Goal: Navigation & Orientation: Understand site structure

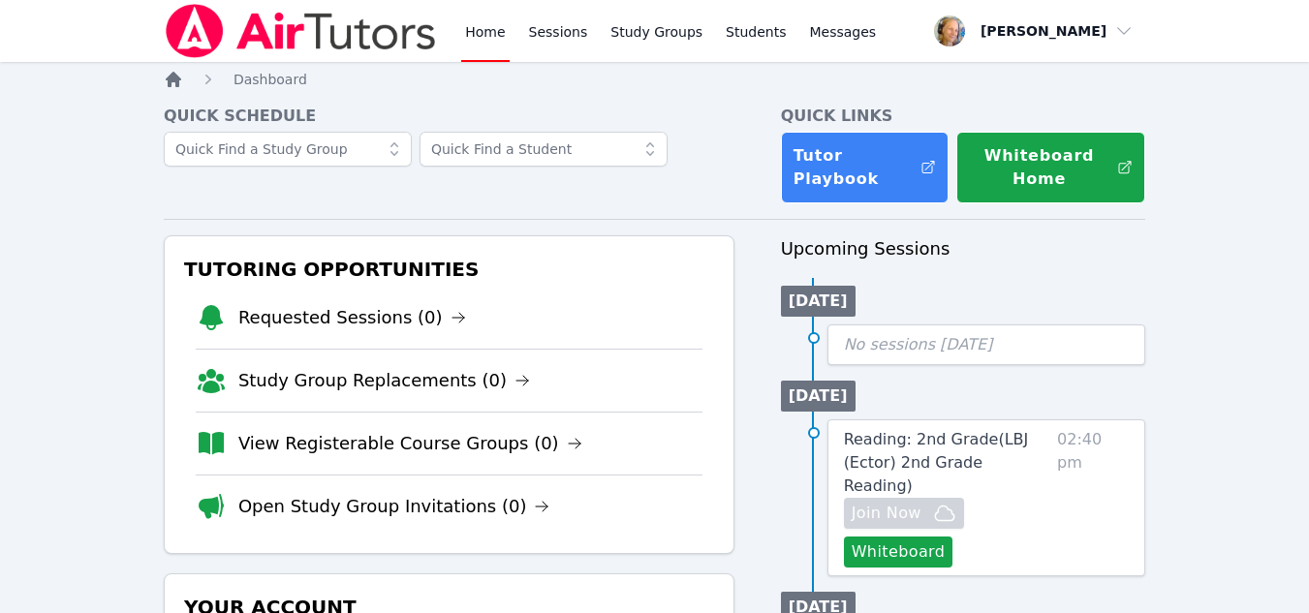
click at [175, 88] on icon "Breadcrumb" at bounding box center [173, 79] width 19 height 19
click at [562, 40] on link "Sessions" at bounding box center [558, 31] width 67 height 62
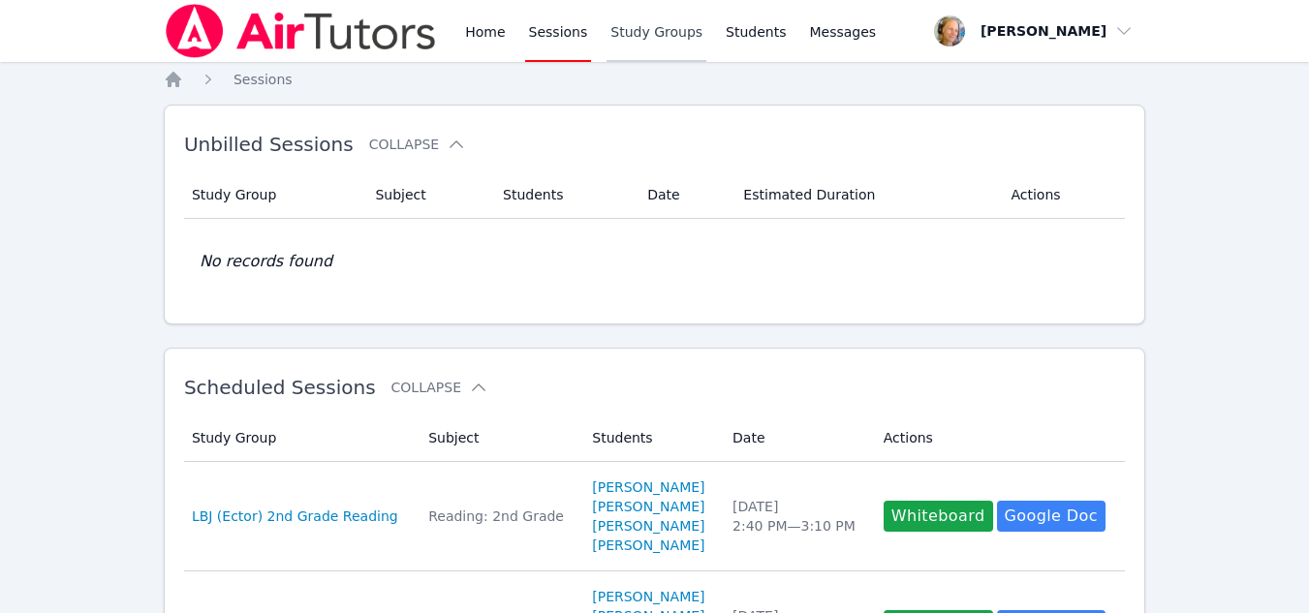
click at [671, 29] on link "Study Groups" at bounding box center [657, 31] width 100 height 62
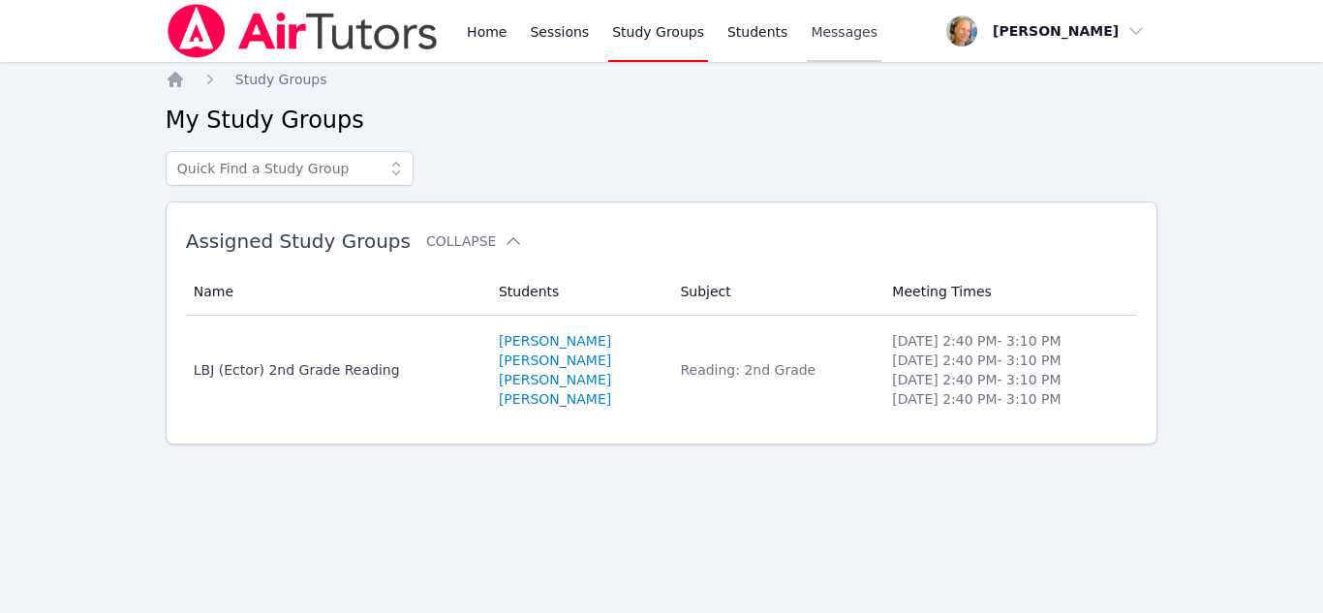
click at [811, 40] on span "Messages" at bounding box center [844, 31] width 67 height 19
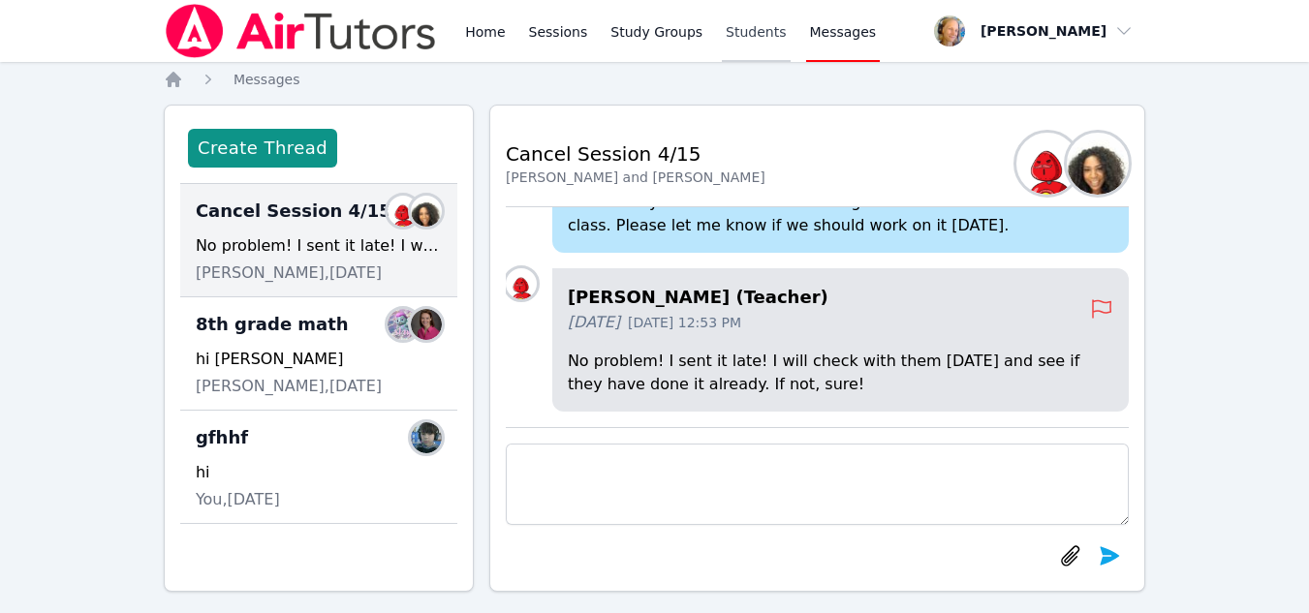
click at [734, 31] on link "Students" at bounding box center [756, 31] width 68 height 62
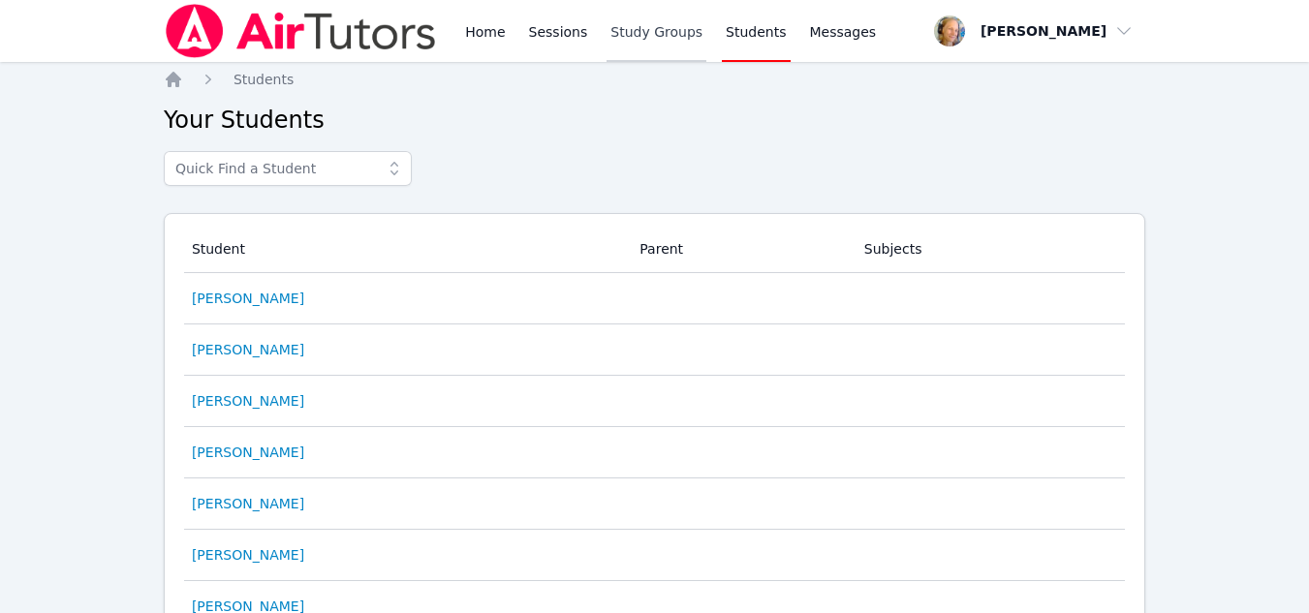
click at [667, 34] on link "Study Groups" at bounding box center [657, 31] width 100 height 62
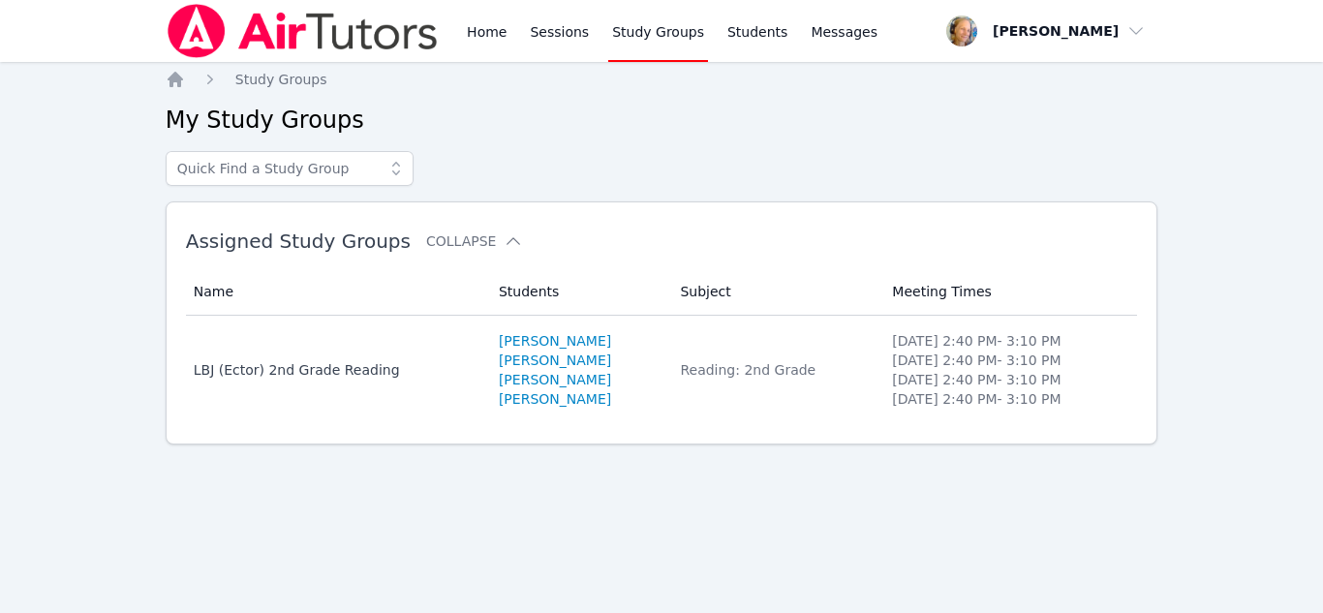
click at [595, 47] on div "Home Sessions Study Groups Students Messages" at bounding box center [672, 31] width 419 height 62
click at [566, 45] on link "Sessions" at bounding box center [559, 31] width 67 height 62
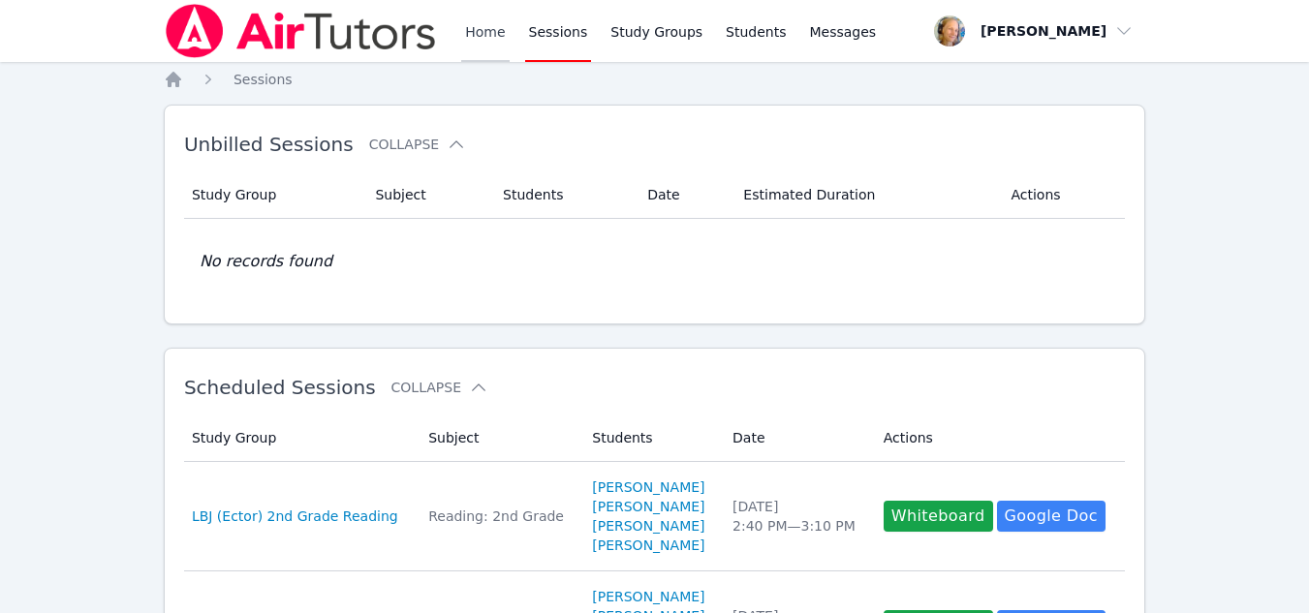
click at [484, 31] on link "Home" at bounding box center [484, 31] width 47 height 62
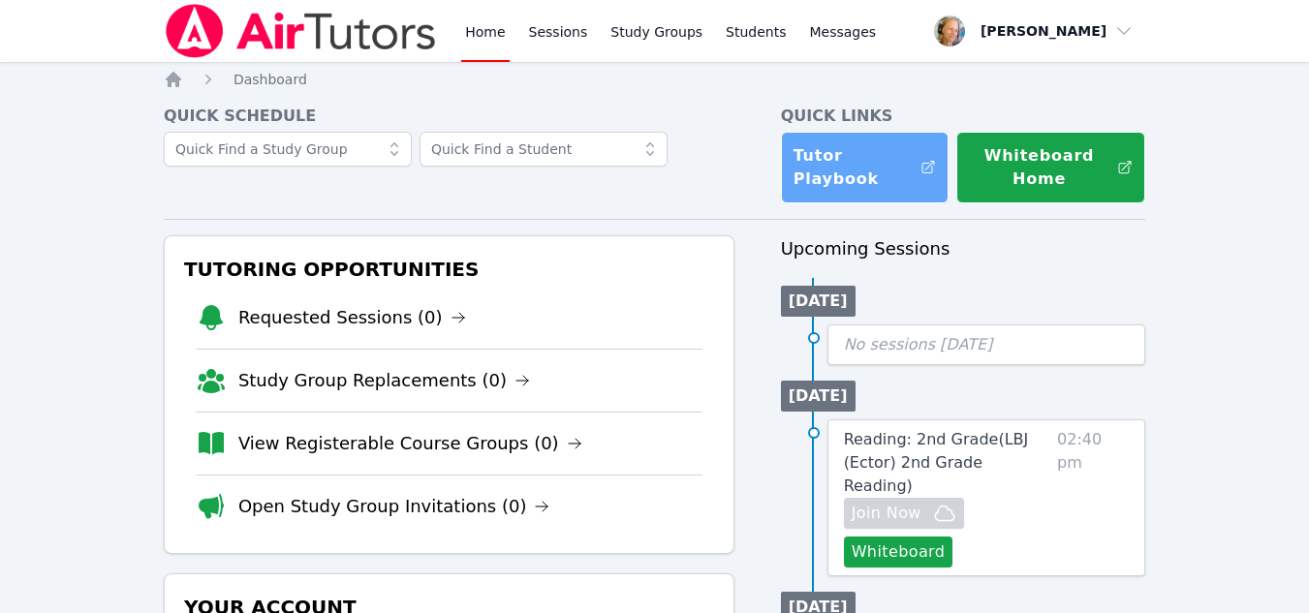
click at [814, 196] on link "Tutor Playbook" at bounding box center [865, 168] width 169 height 72
